Goal: Information Seeking & Learning: Learn about a topic

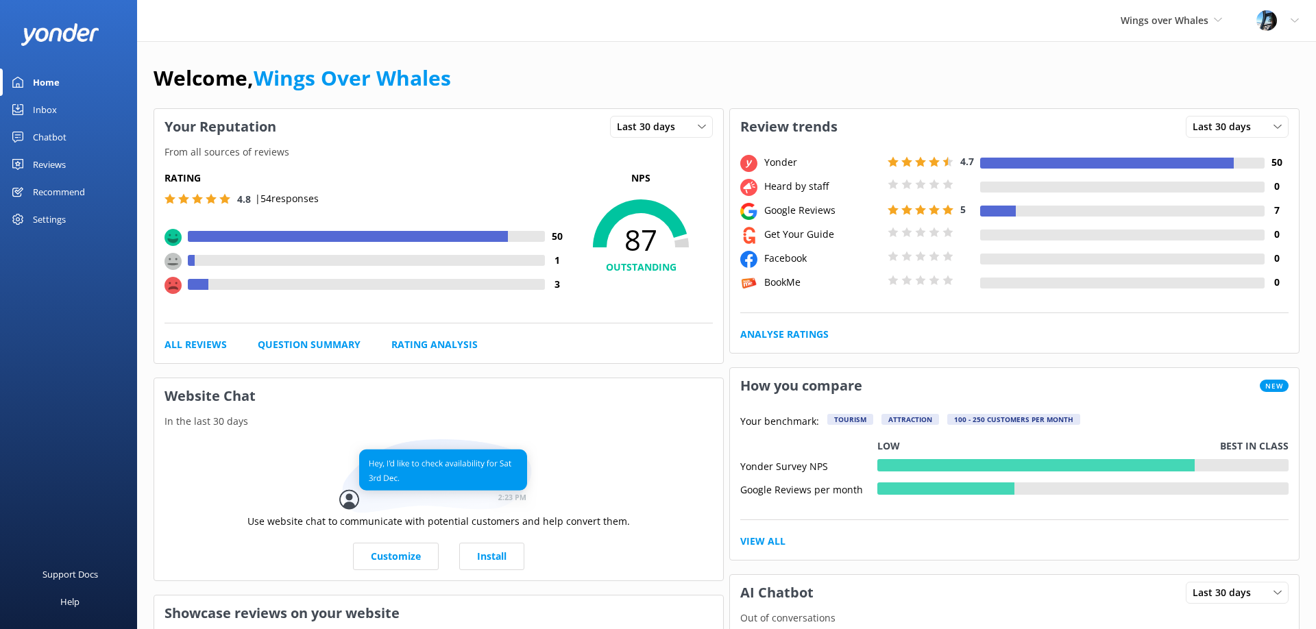
click at [58, 158] on div "Reviews" at bounding box center [49, 164] width 33 height 27
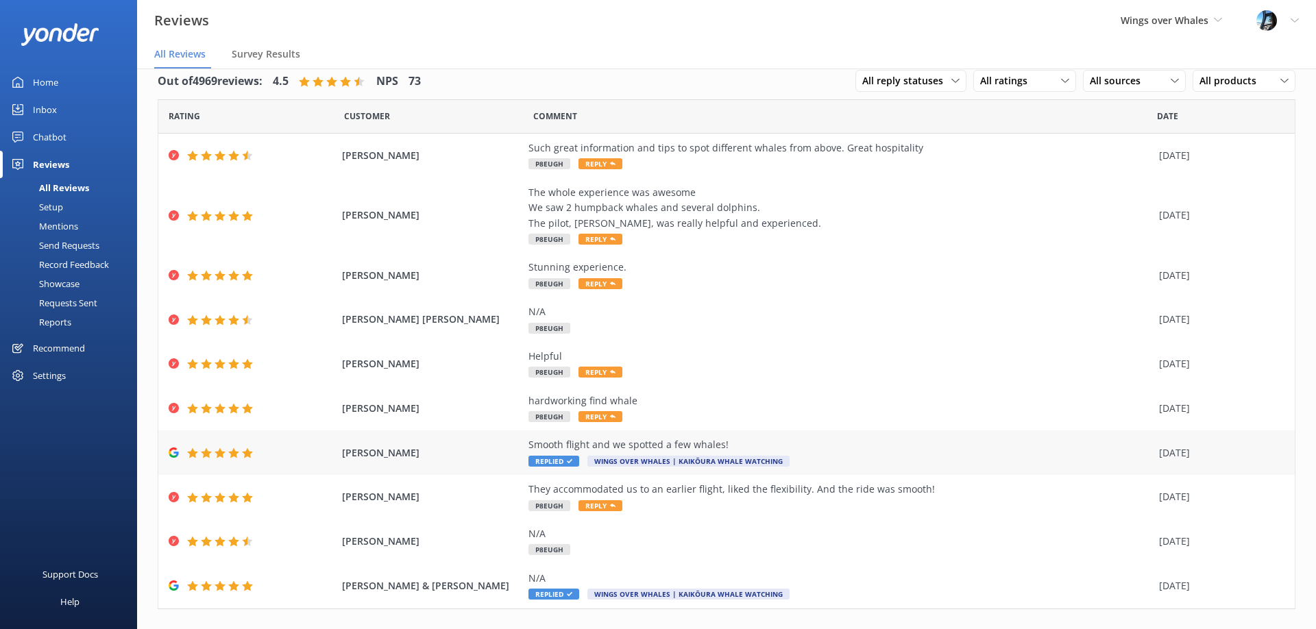
scroll to position [43, 0]
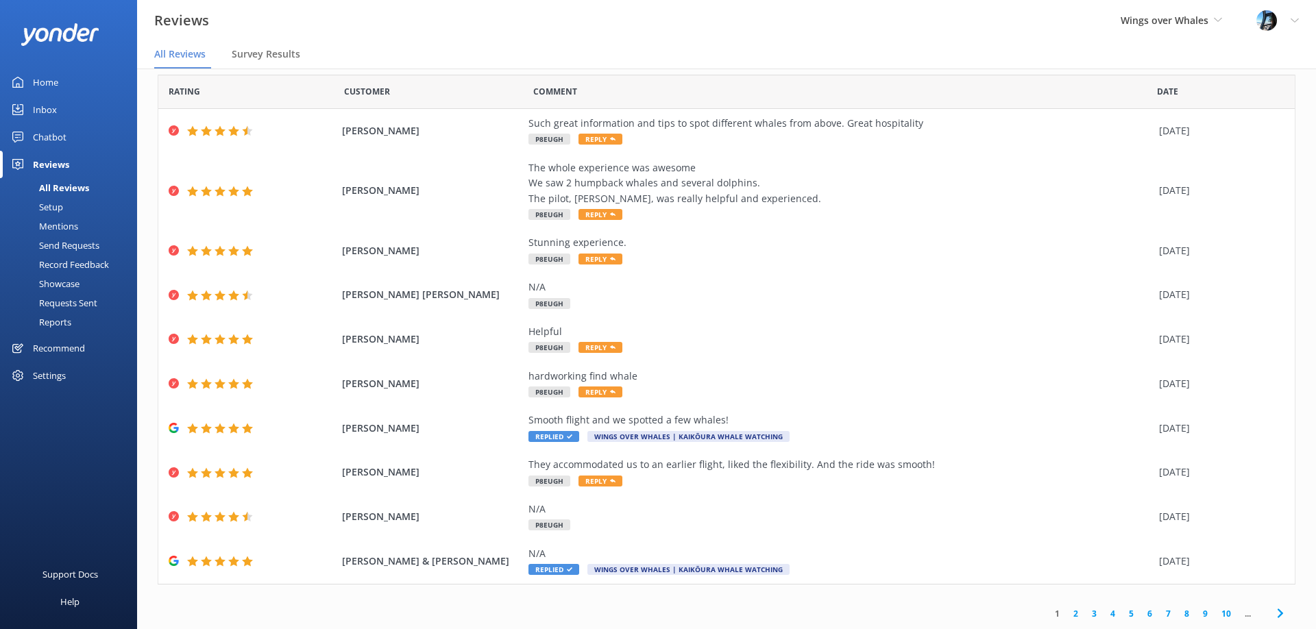
click at [1075, 615] on link "2" at bounding box center [1075, 613] width 19 height 13
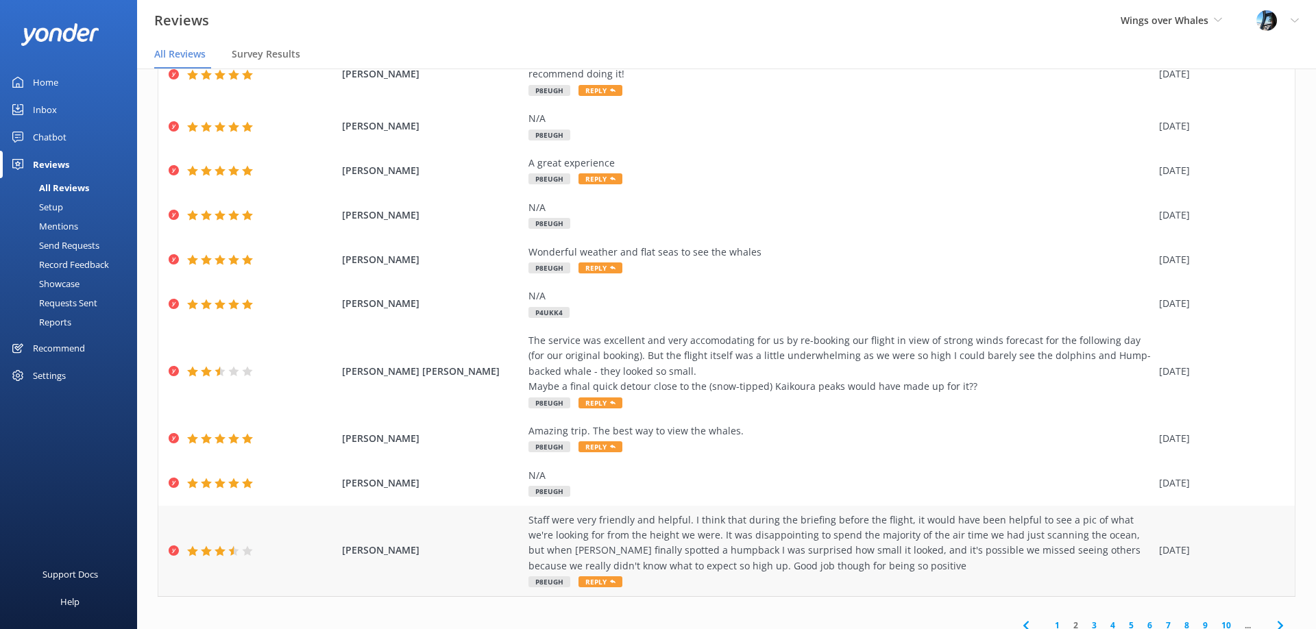
scroll to position [120, 0]
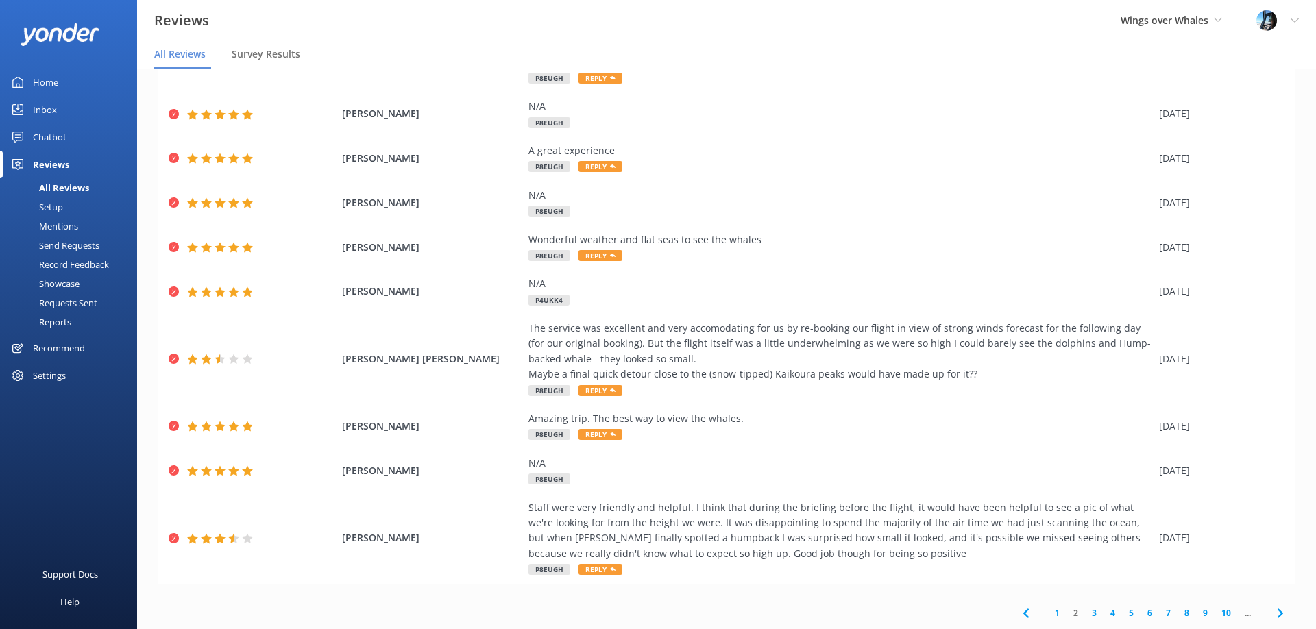
click at [1096, 613] on link "3" at bounding box center [1094, 612] width 19 height 13
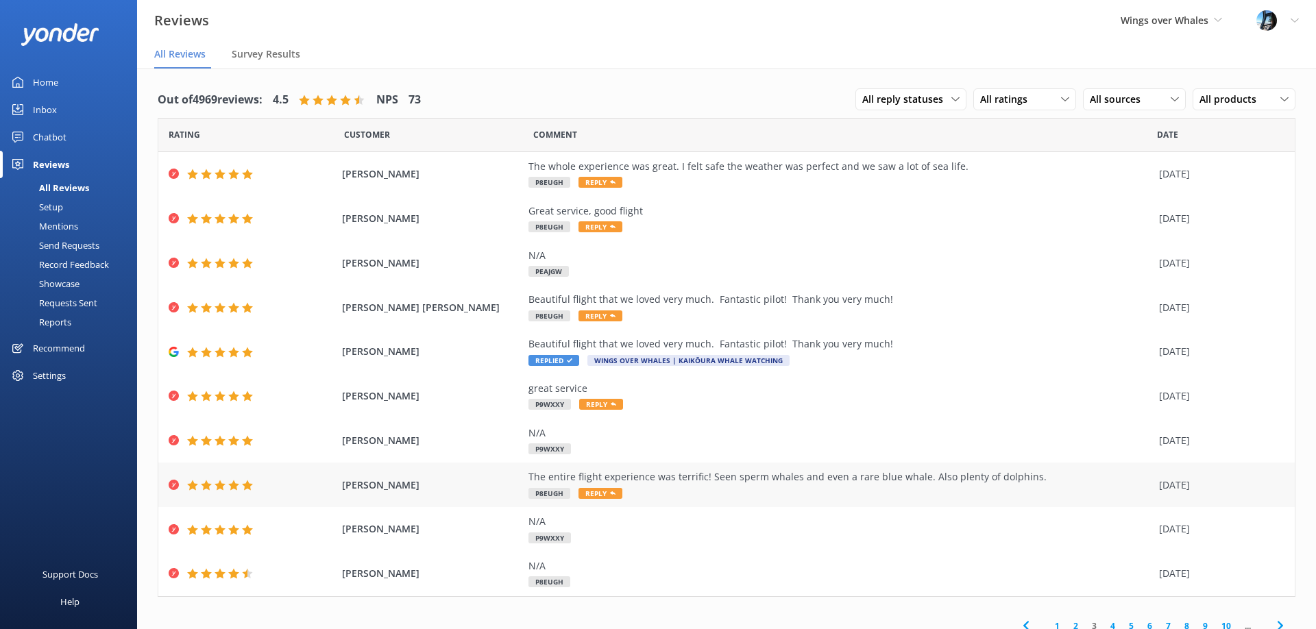
scroll to position [12, 0]
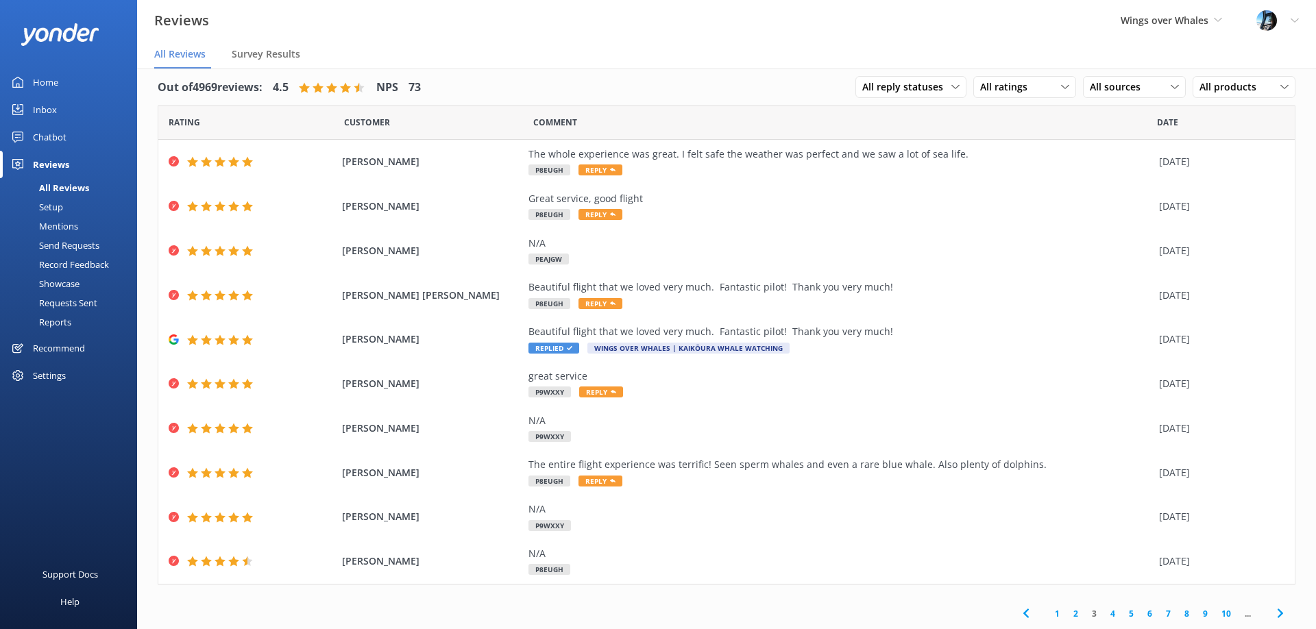
click at [1115, 615] on link "4" at bounding box center [1112, 613] width 19 height 13
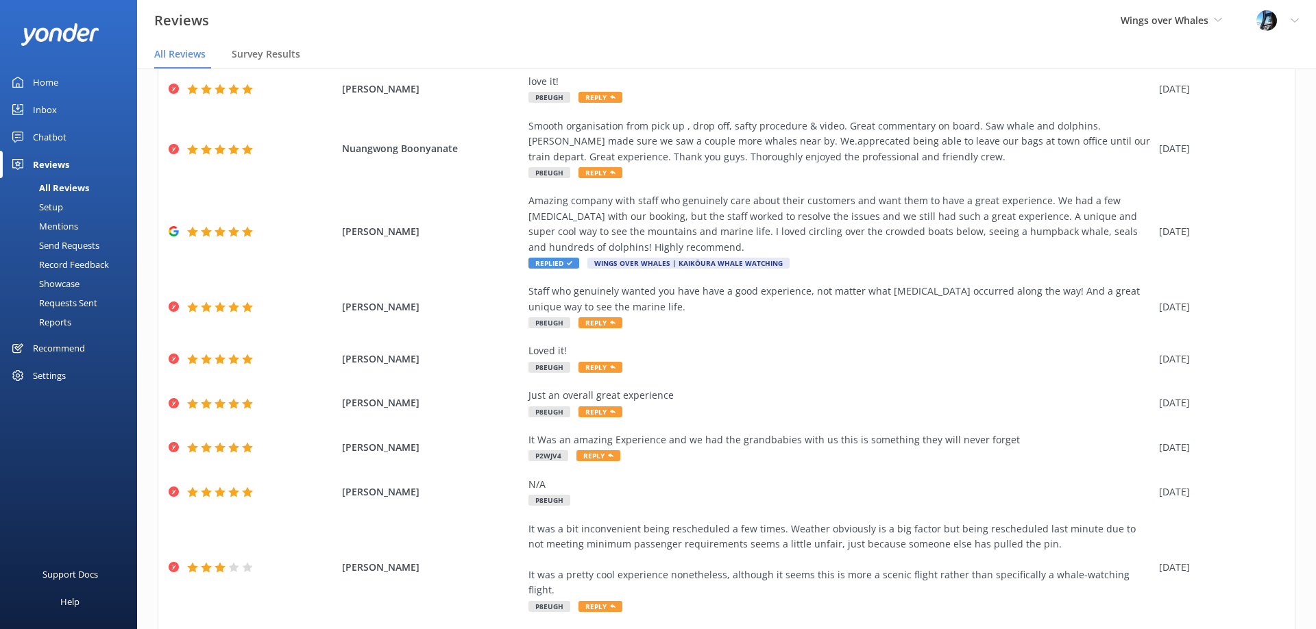
scroll to position [166, 0]
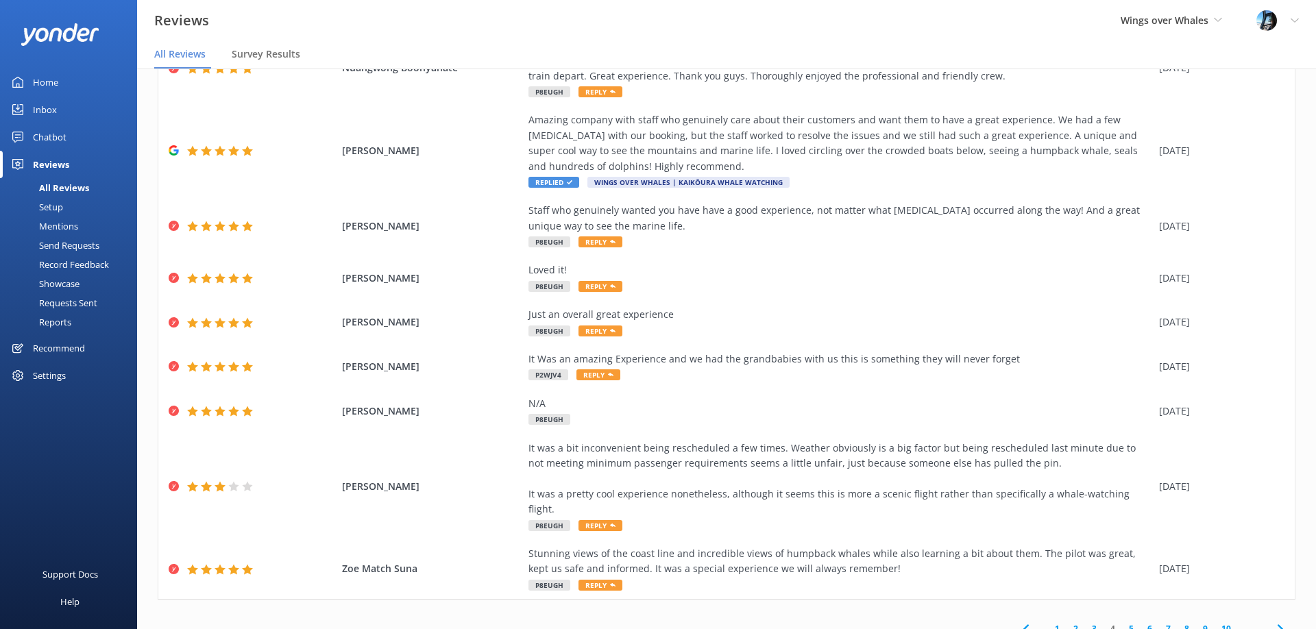
drag, startPoint x: 1093, startPoint y: 613, endPoint x: 1072, endPoint y: 608, distance: 21.3
click at [1093, 622] on link "3" at bounding box center [1094, 628] width 19 height 13
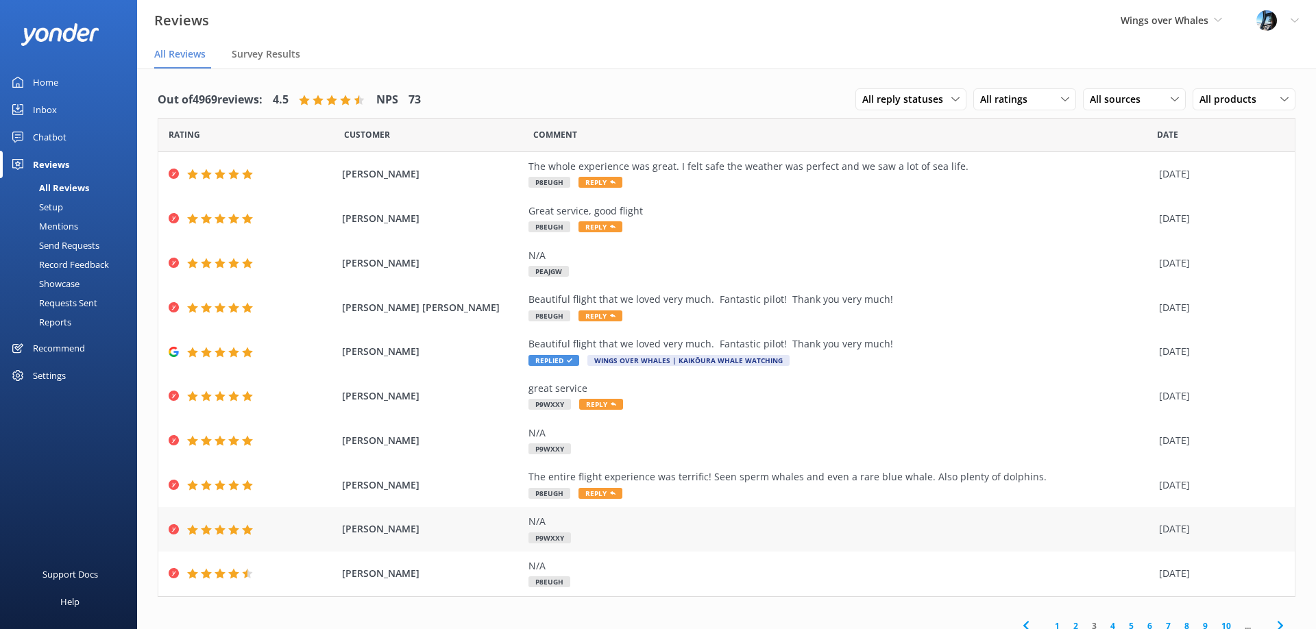
scroll to position [12, 0]
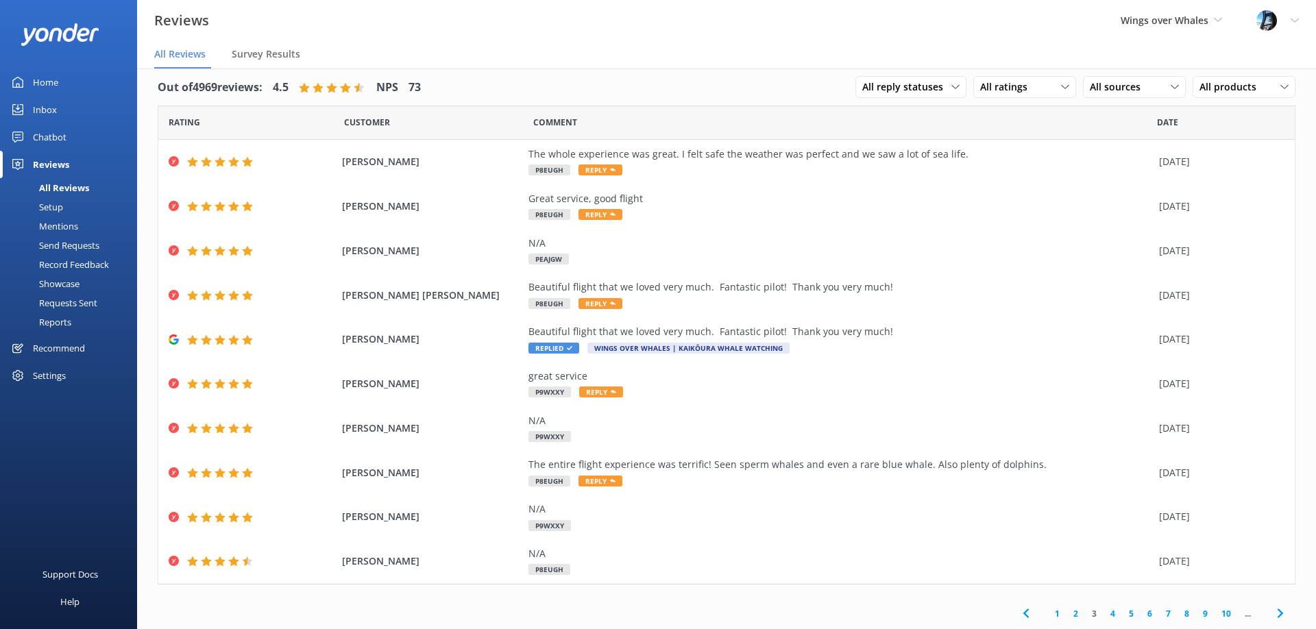
click at [1131, 615] on link "5" at bounding box center [1131, 613] width 19 height 13
